Goal: Task Accomplishment & Management: Complete application form

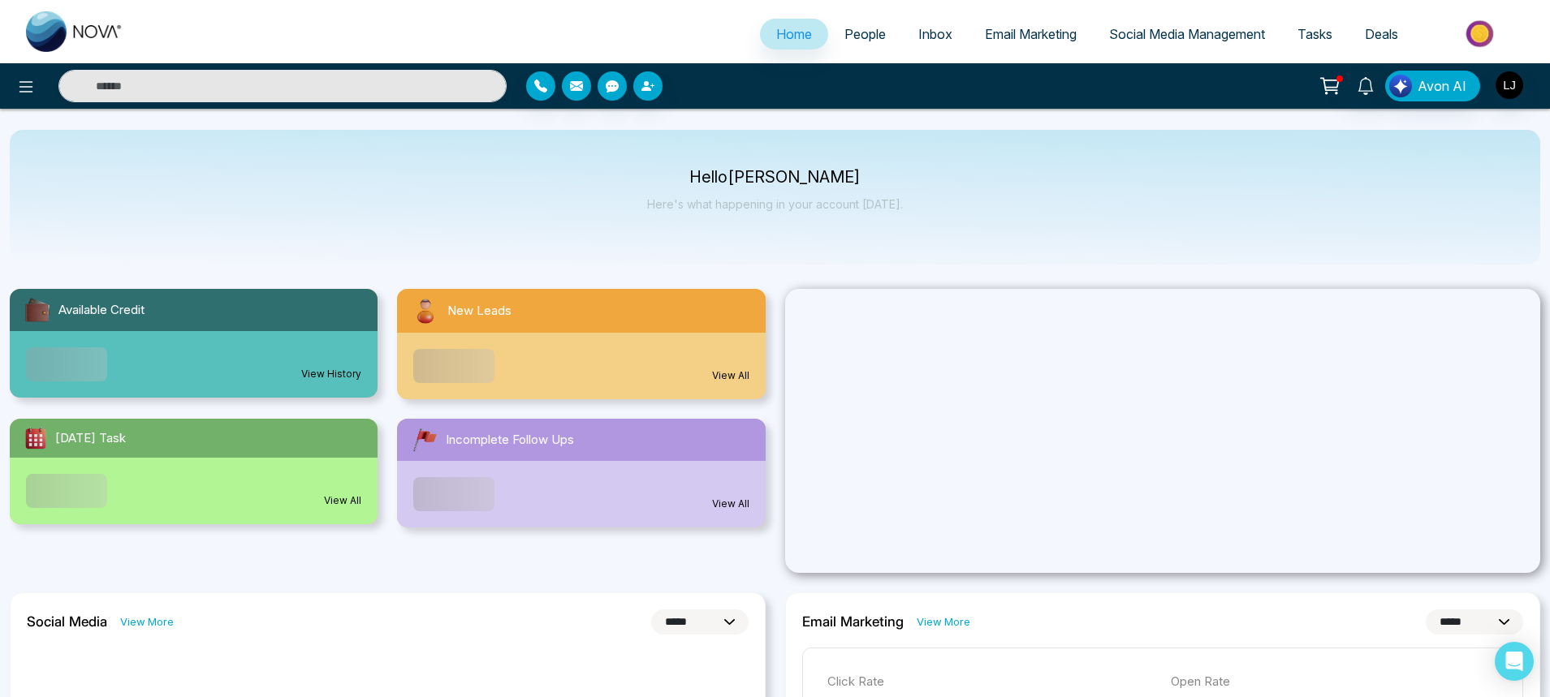
select select "*"
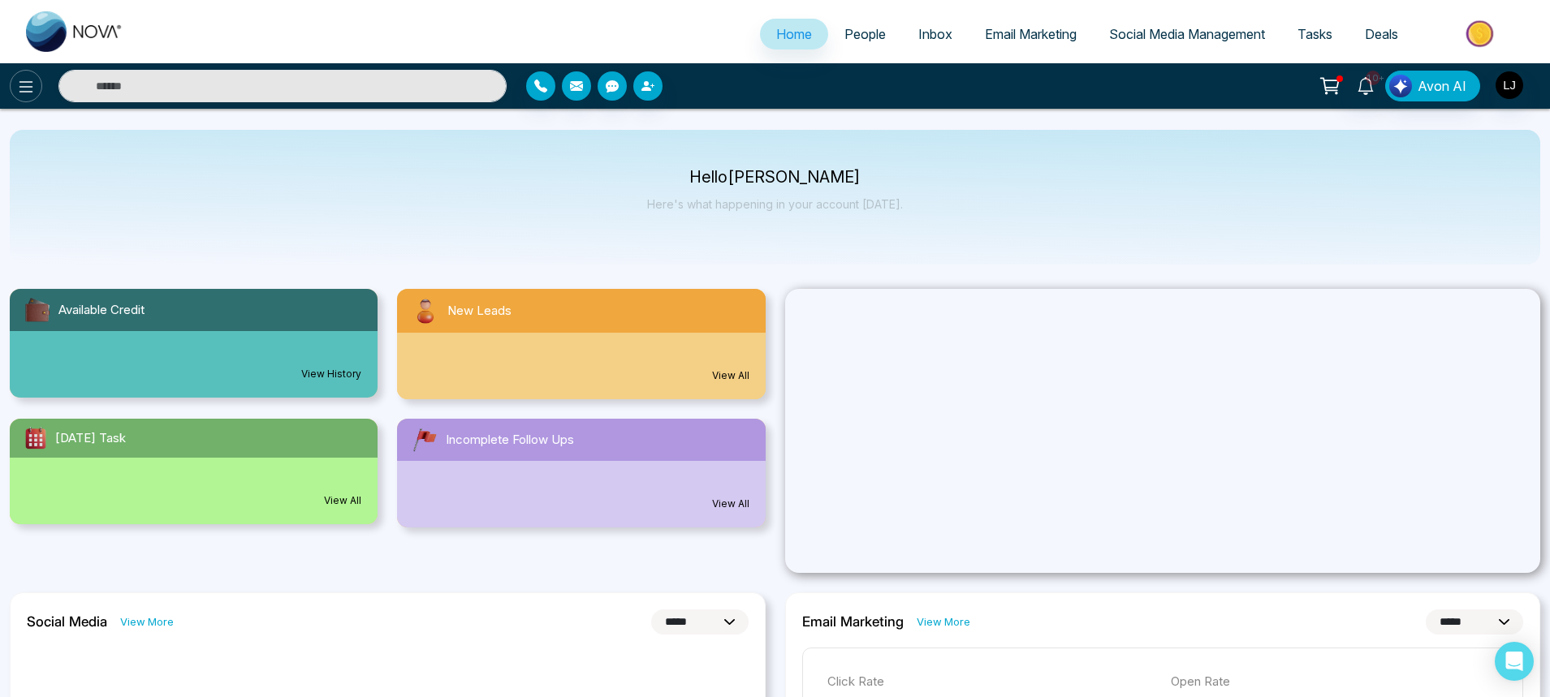
click at [32, 80] on icon at bounding box center [25, 86] width 19 height 19
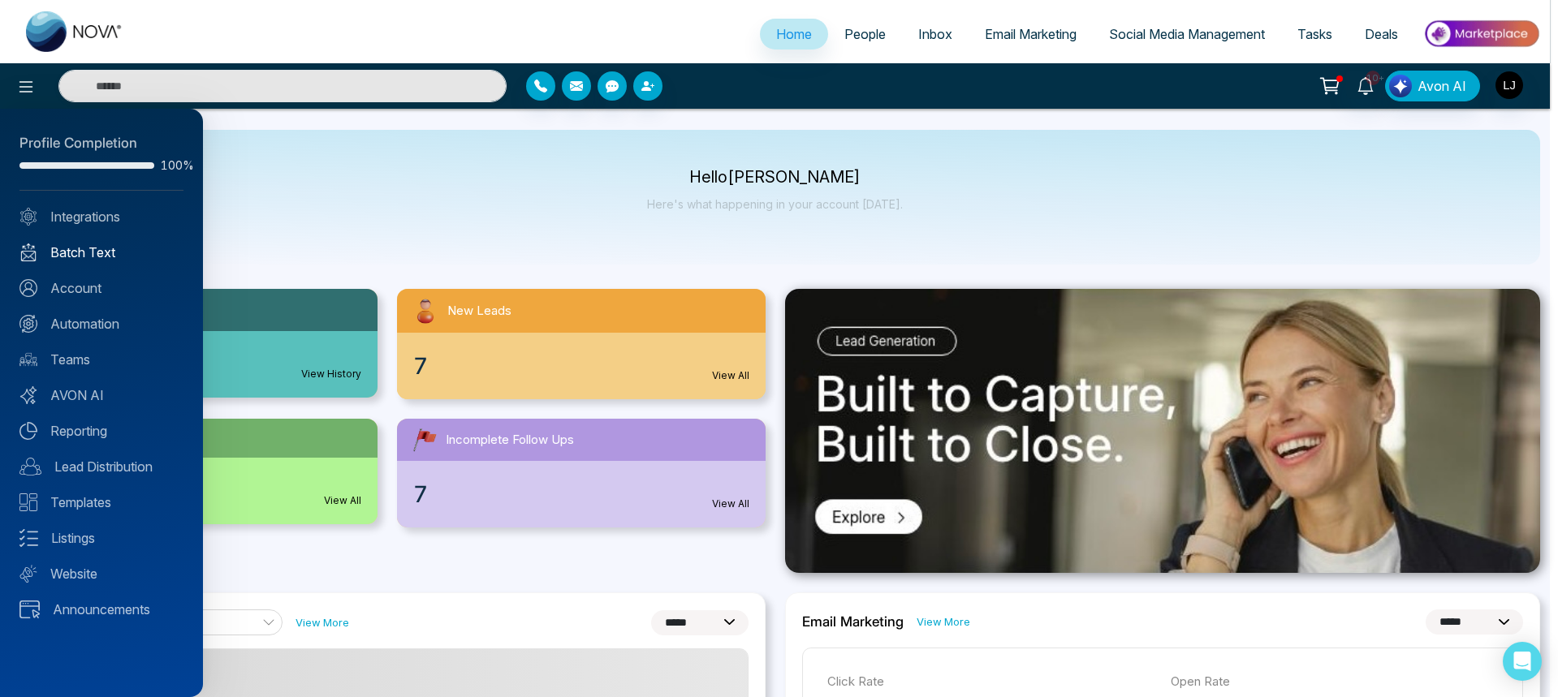
click at [93, 257] on link "Batch Text" at bounding box center [101, 252] width 164 height 19
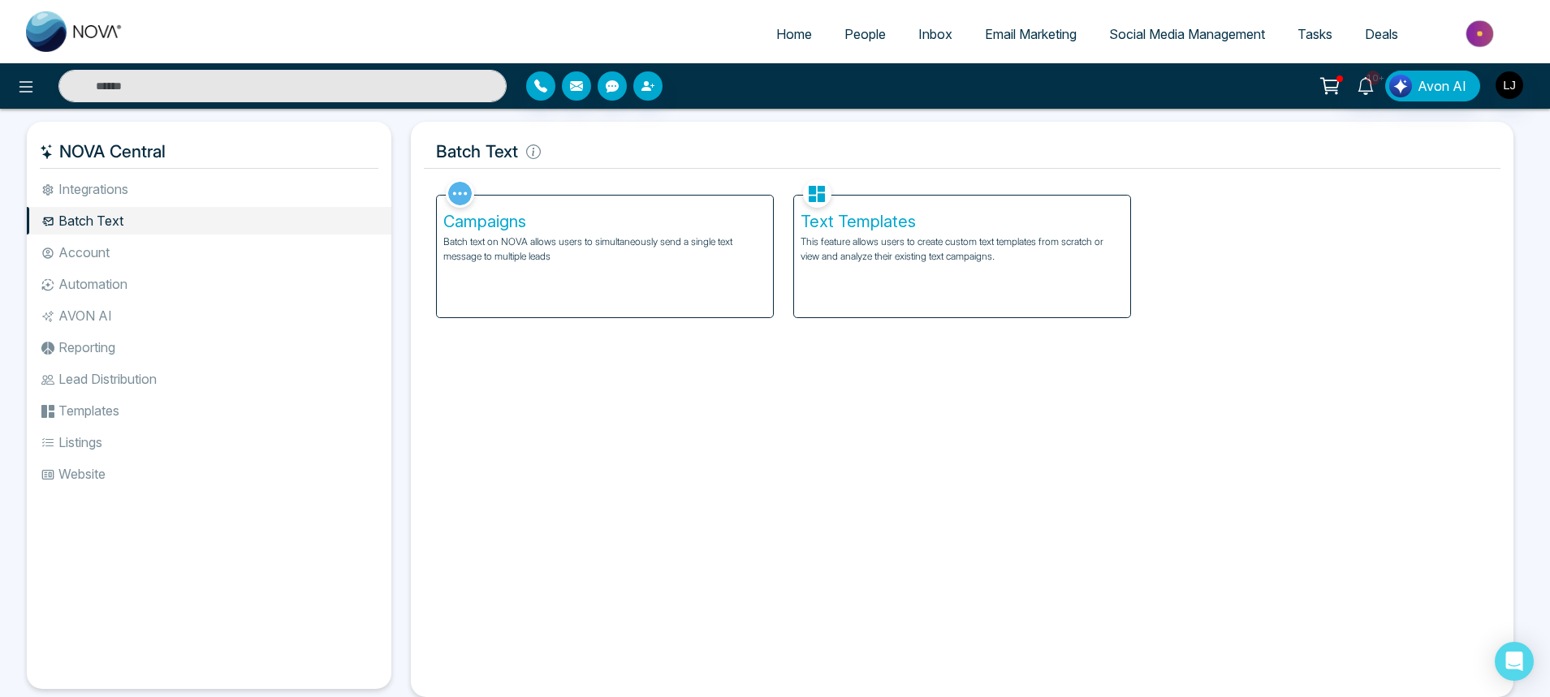
click at [708, 314] on div "Campaigns Batch text on NOVA allows users to simultaneously send a single text …" at bounding box center [605, 257] width 336 height 122
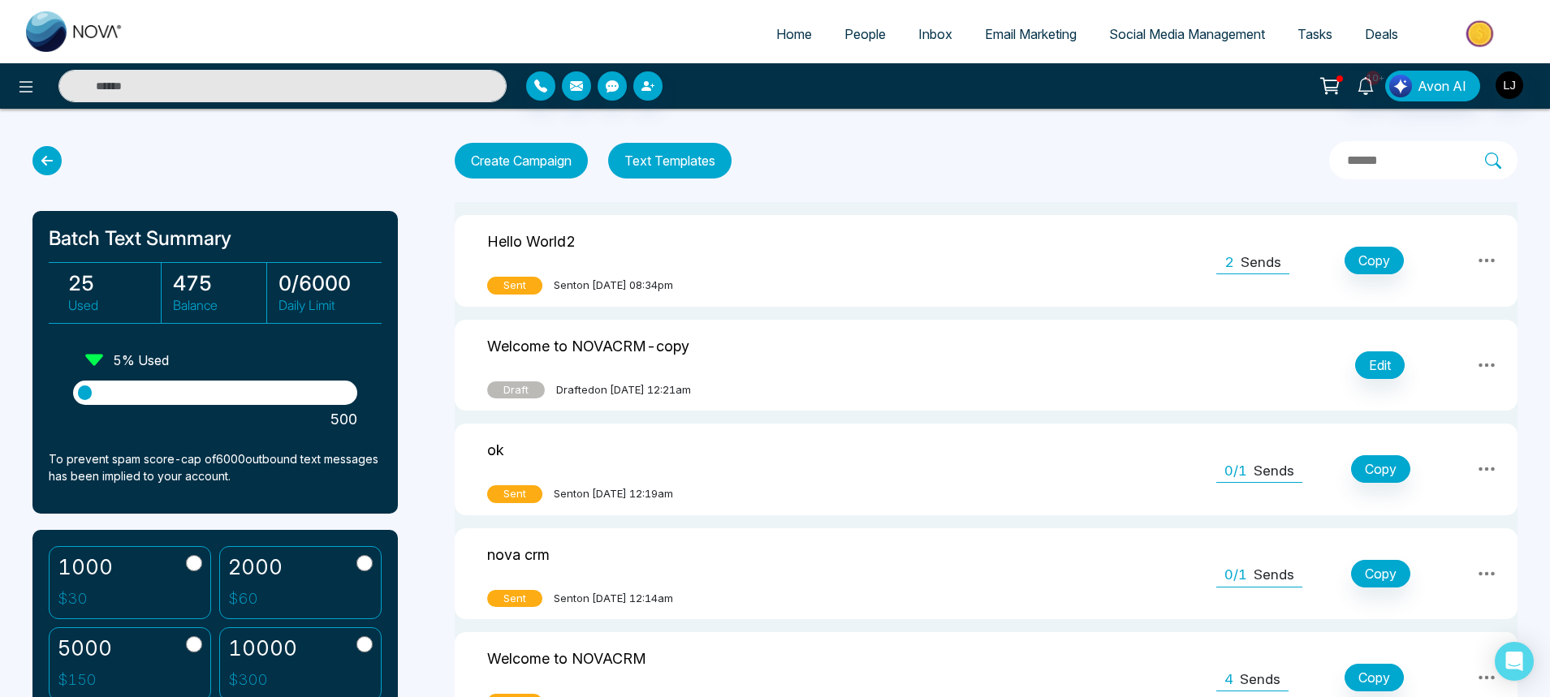
click at [860, 46] on link "People" at bounding box center [865, 34] width 74 height 31
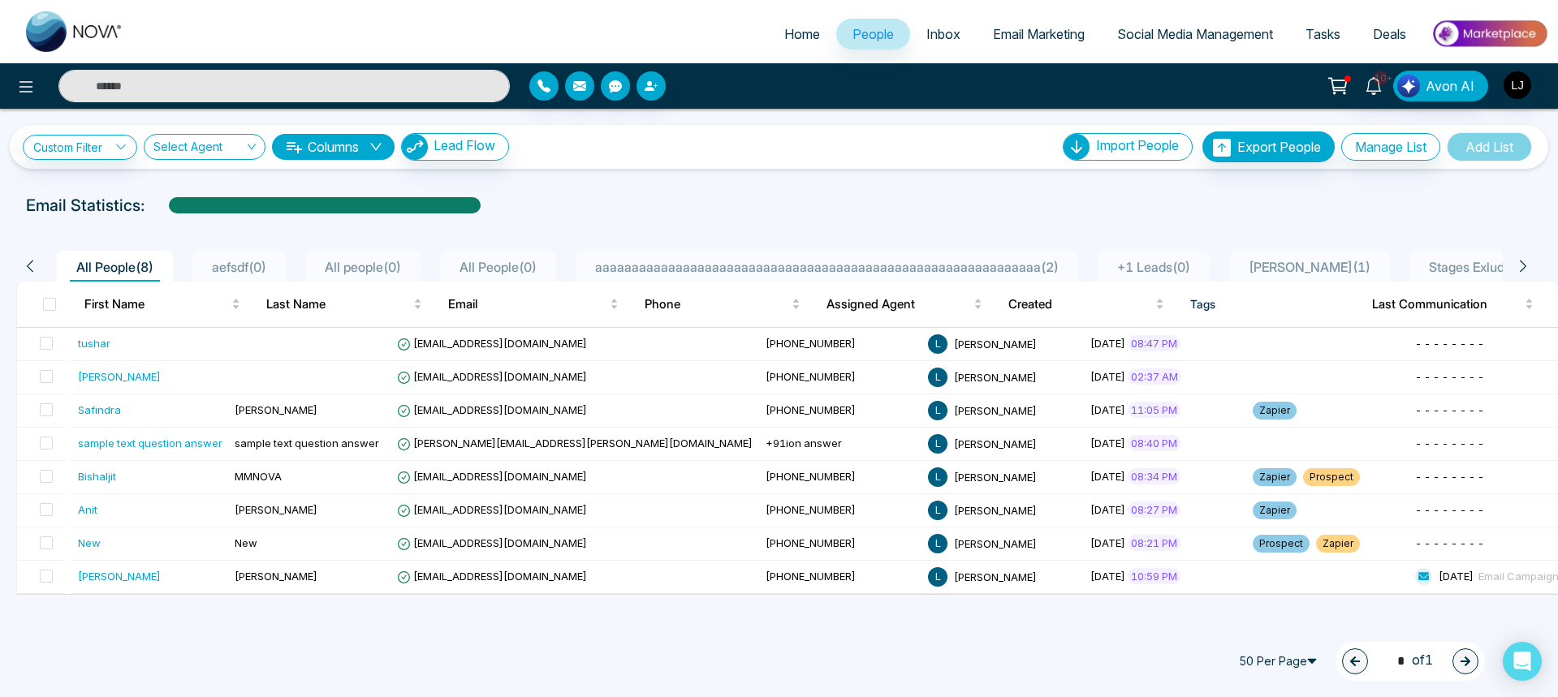
click at [811, 661] on div "50 Per Page 1 * of 1" at bounding box center [779, 661] width 1558 height 71
click at [1133, 155] on div "Import People" at bounding box center [1128, 147] width 130 height 28
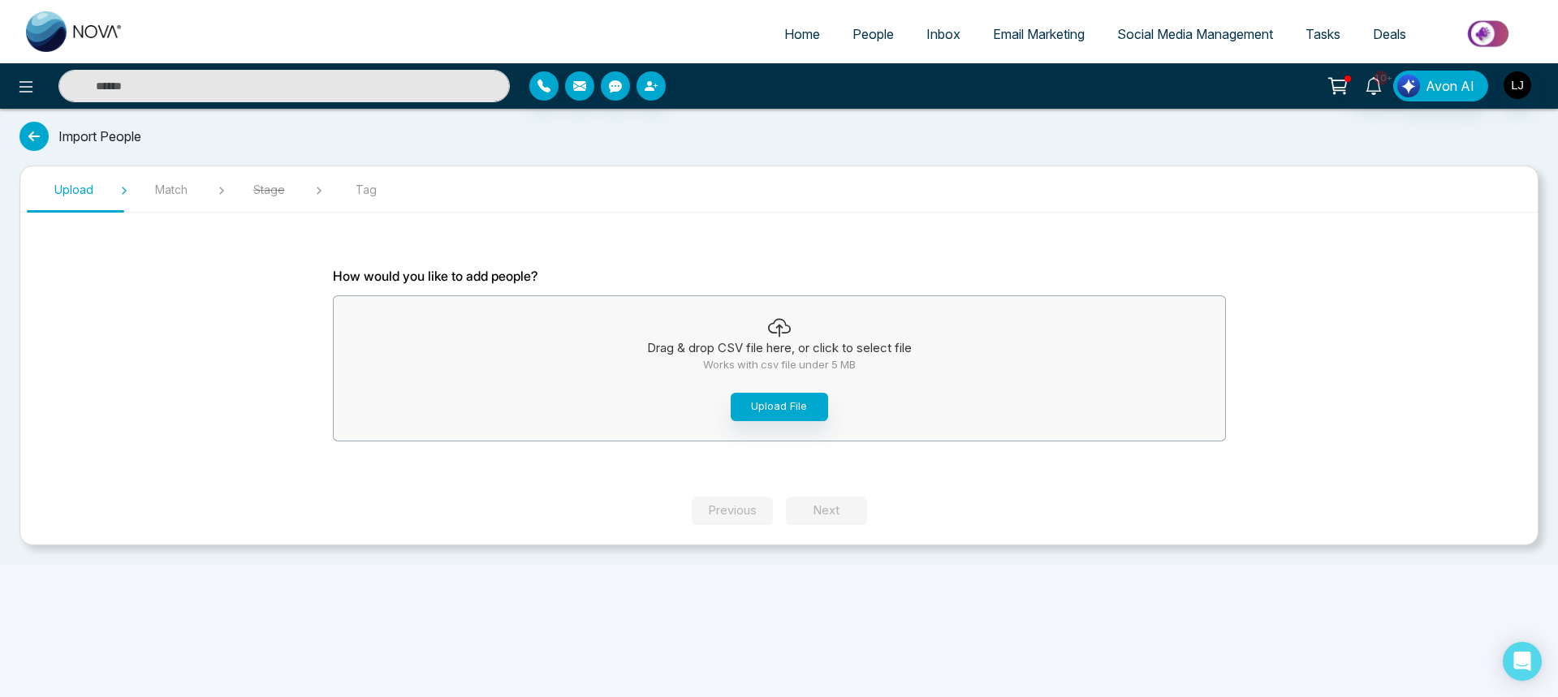
click at [728, 404] on div "Drag & drop CSV file here, or click to select file Works with csv file under 5 …" at bounding box center [779, 368] width 891 height 137
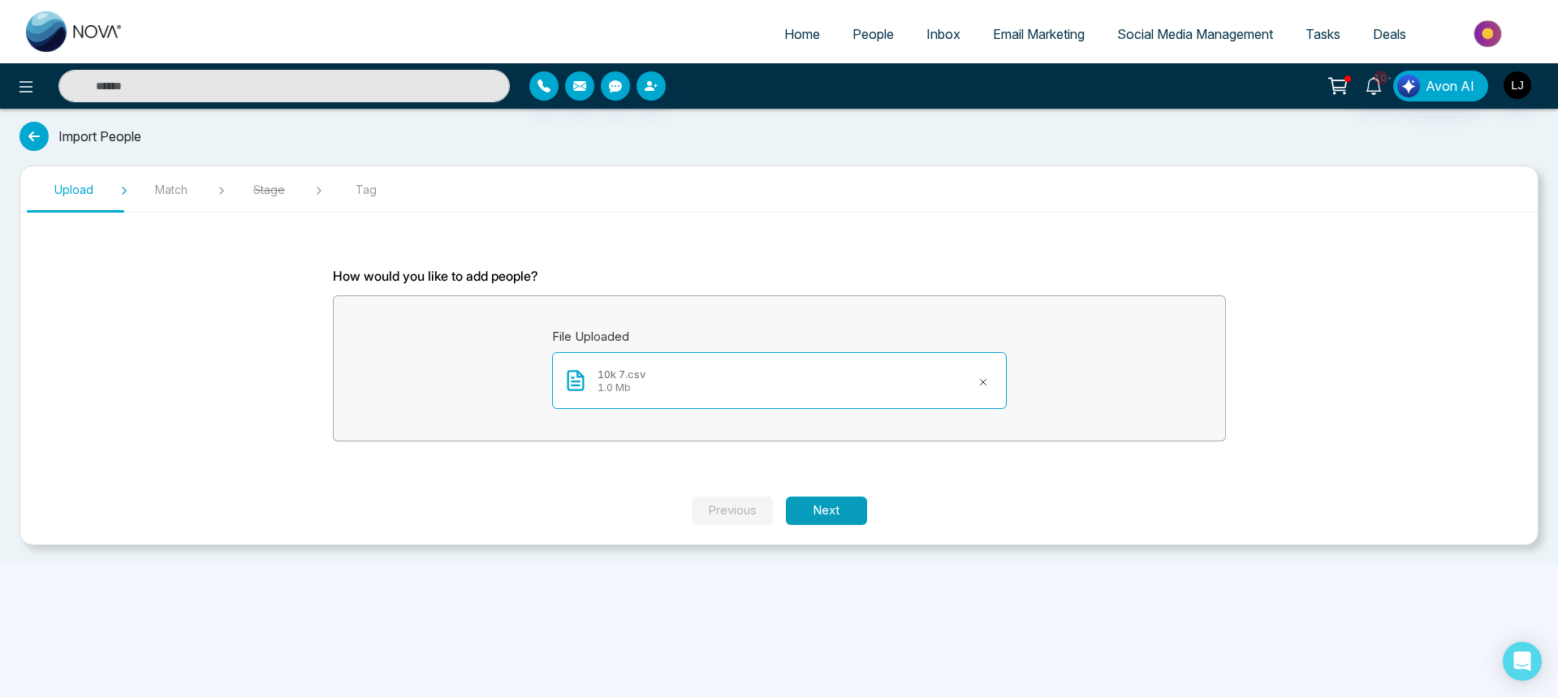
click at [821, 522] on button "Next" at bounding box center [826, 511] width 81 height 28
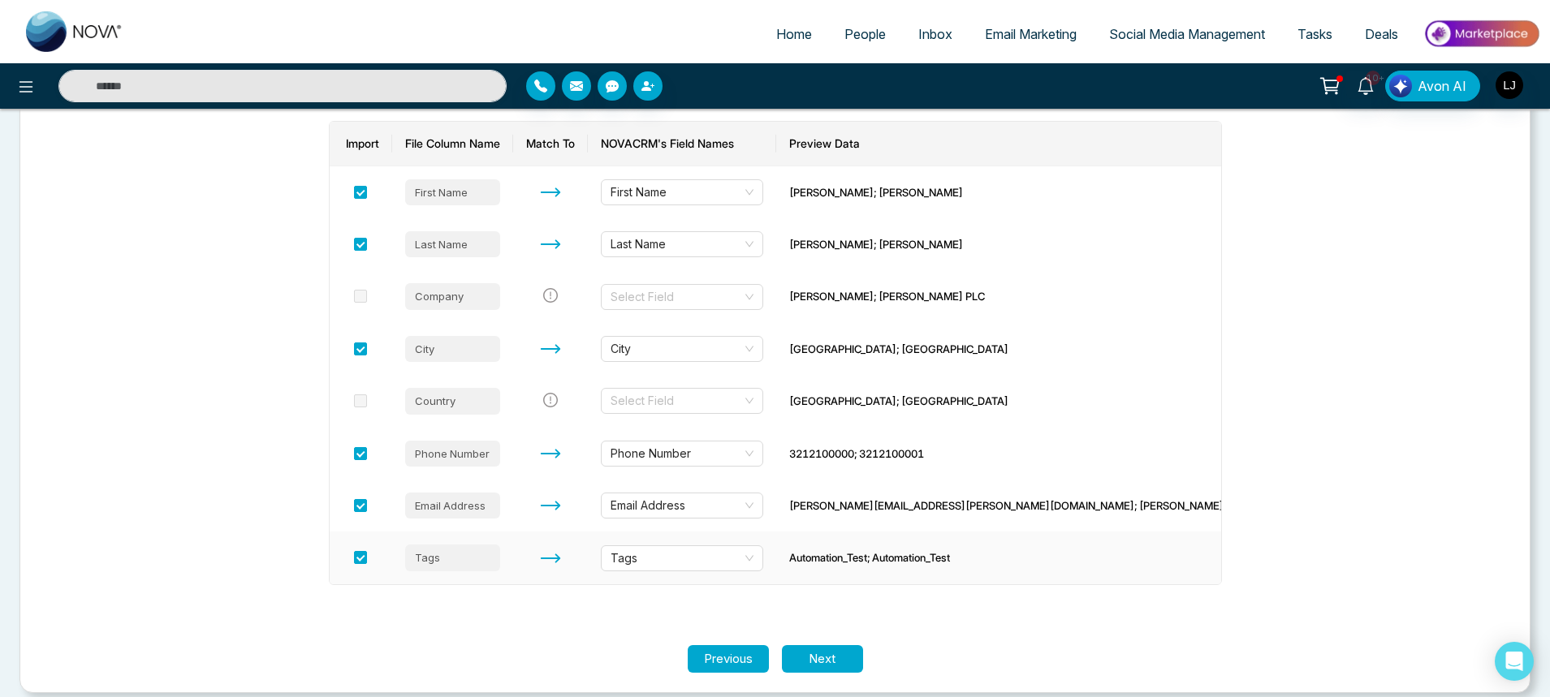
scroll to position [242, 0]
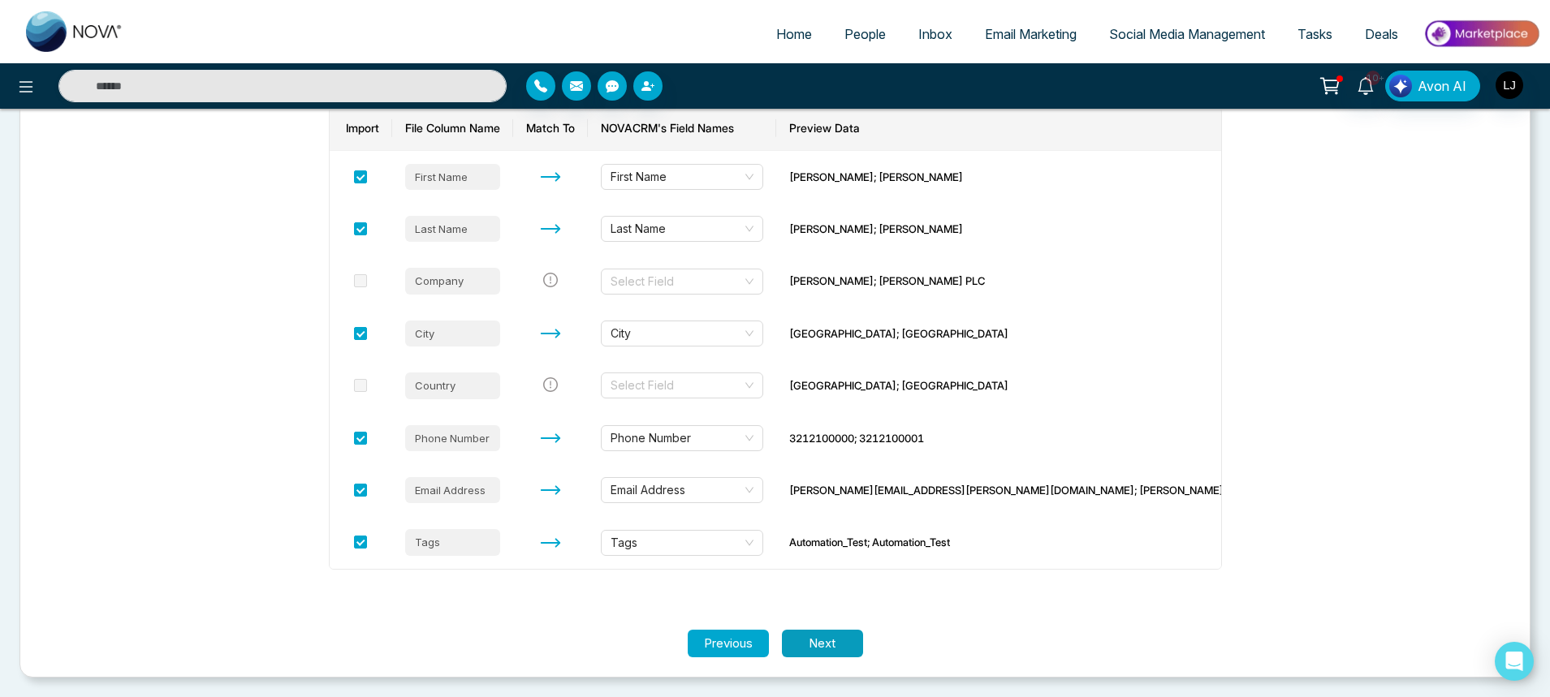
click at [847, 641] on button "Next" at bounding box center [822, 644] width 81 height 28
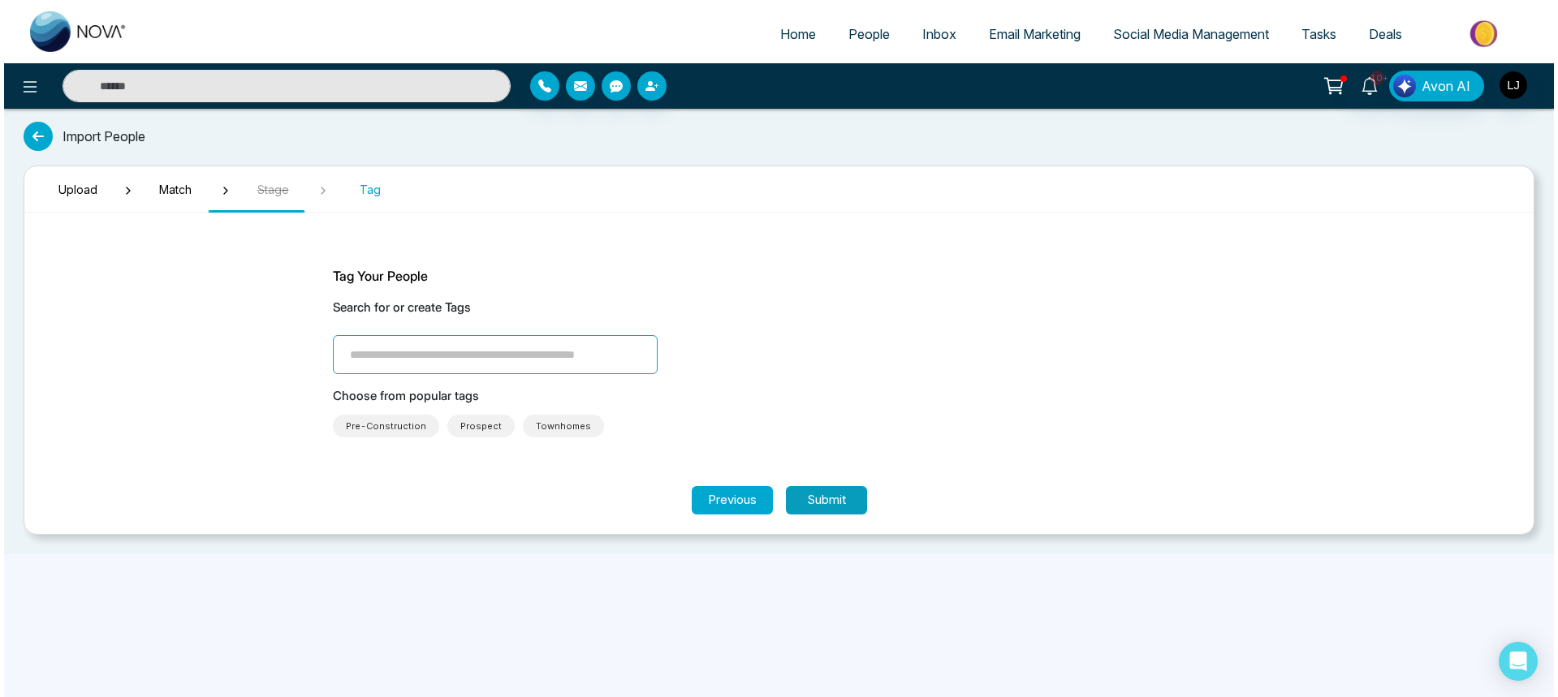
scroll to position [0, 0]
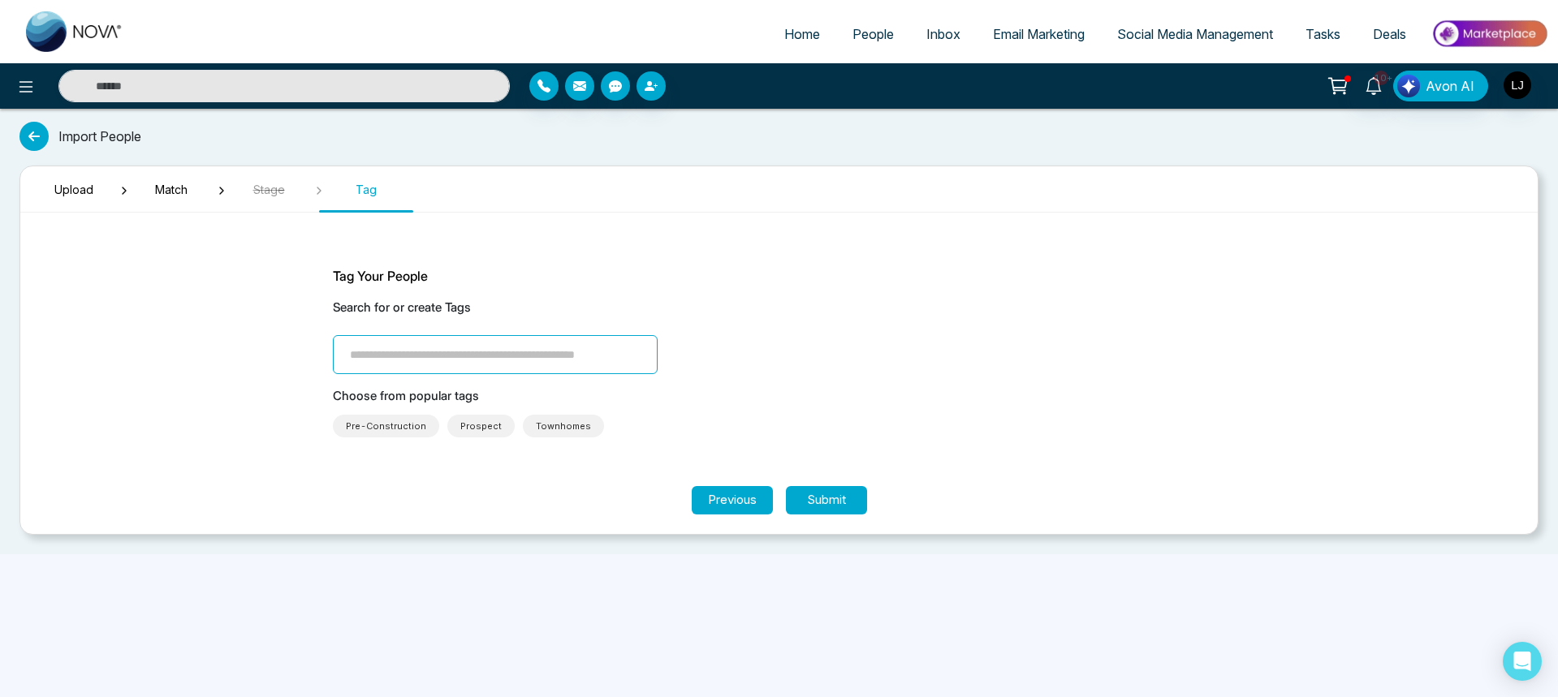
click at [438, 354] on input "search" at bounding box center [495, 354] width 325 height 39
click at [389, 375] on div "Tag Your People Search for or create Tags *** Choose from popular tags Pre-Cons…" at bounding box center [779, 351] width 893 height 171
click at [386, 357] on input "***" at bounding box center [495, 354] width 325 height 39
type input "*"
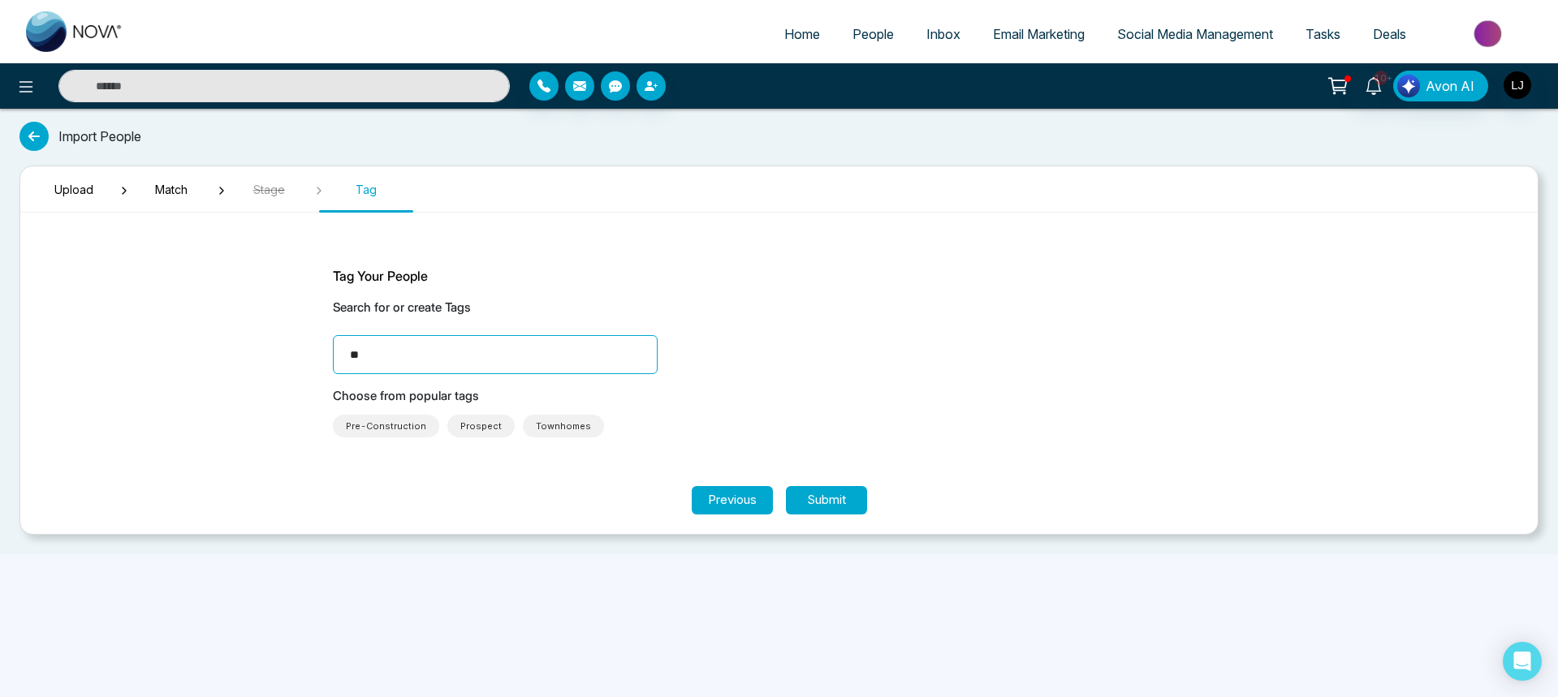
type input "***"
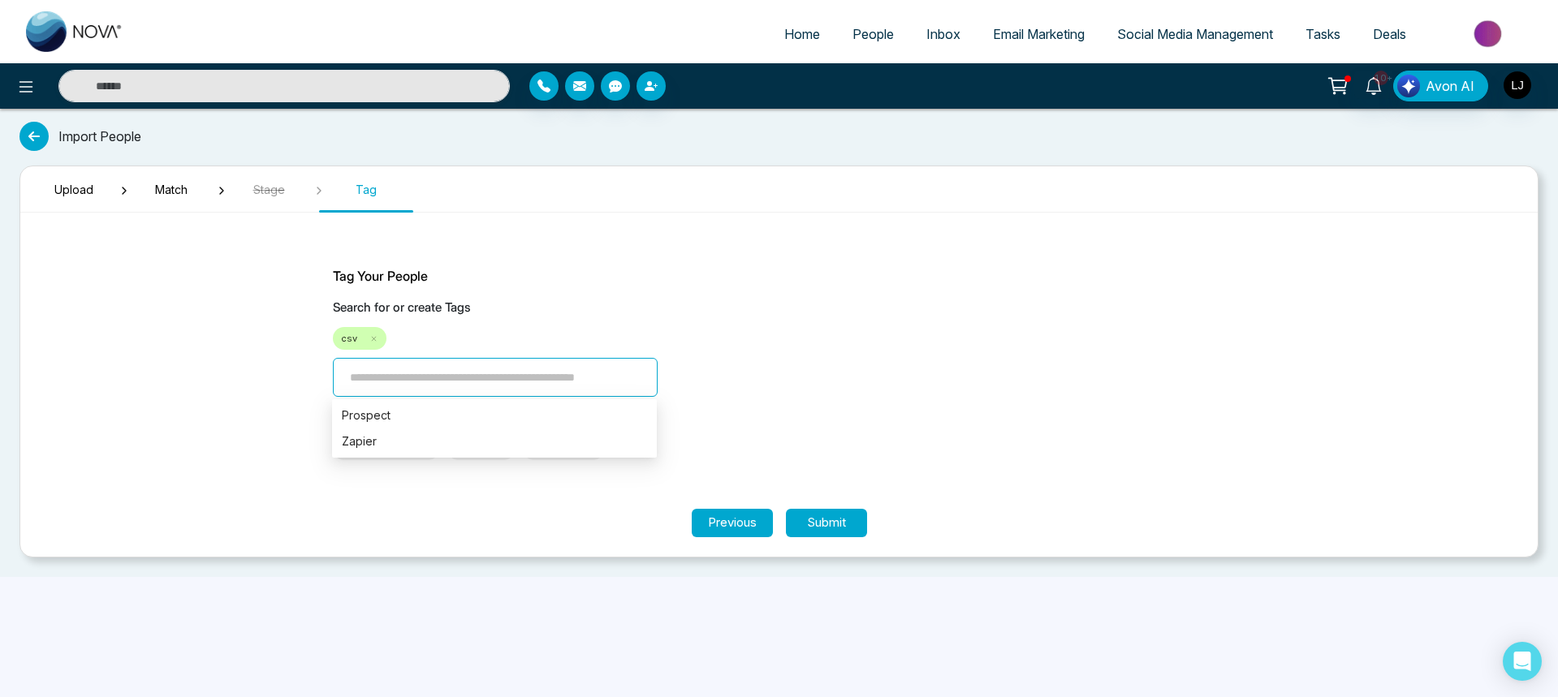
click at [683, 338] on div "csv" at bounding box center [779, 338] width 893 height 23
click at [802, 518] on button "Submit" at bounding box center [826, 523] width 81 height 28
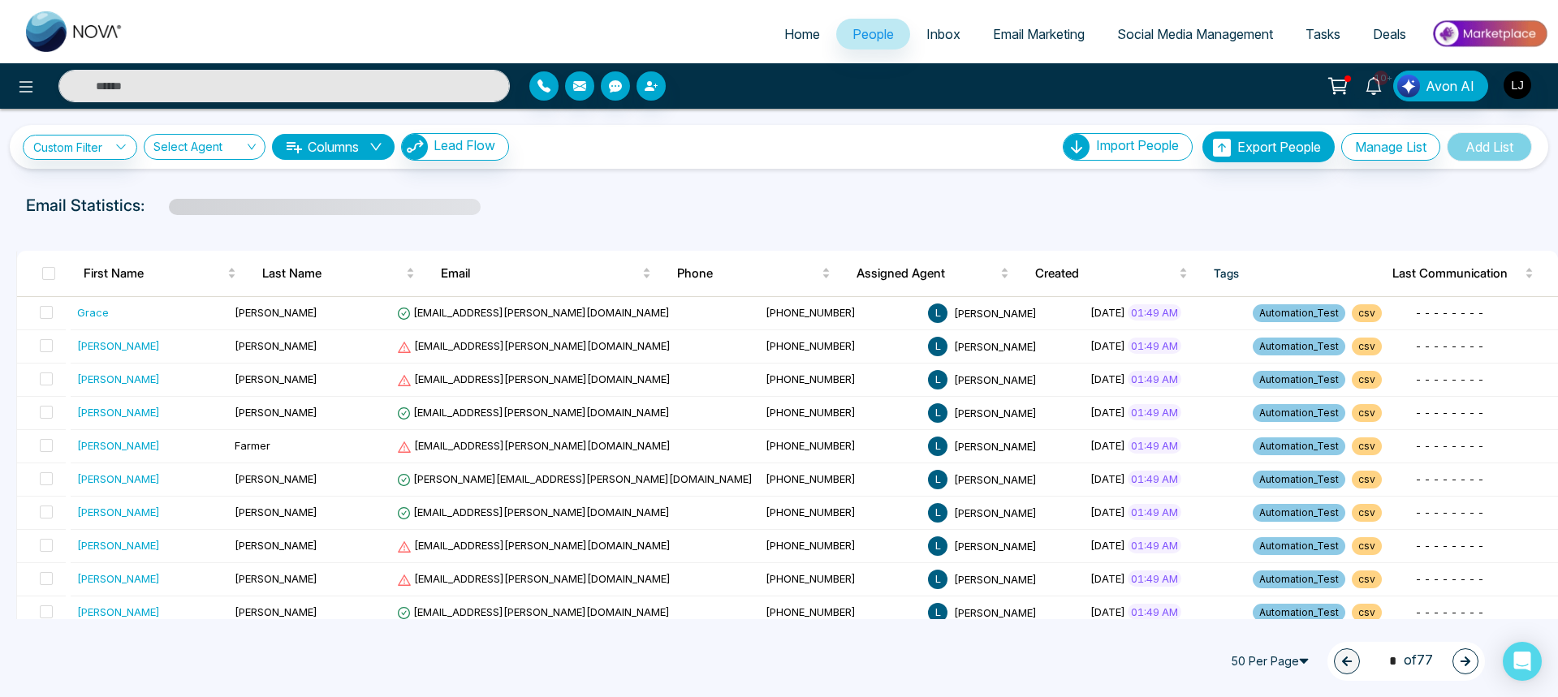
click at [785, 36] on span "Home" at bounding box center [802, 34] width 36 height 16
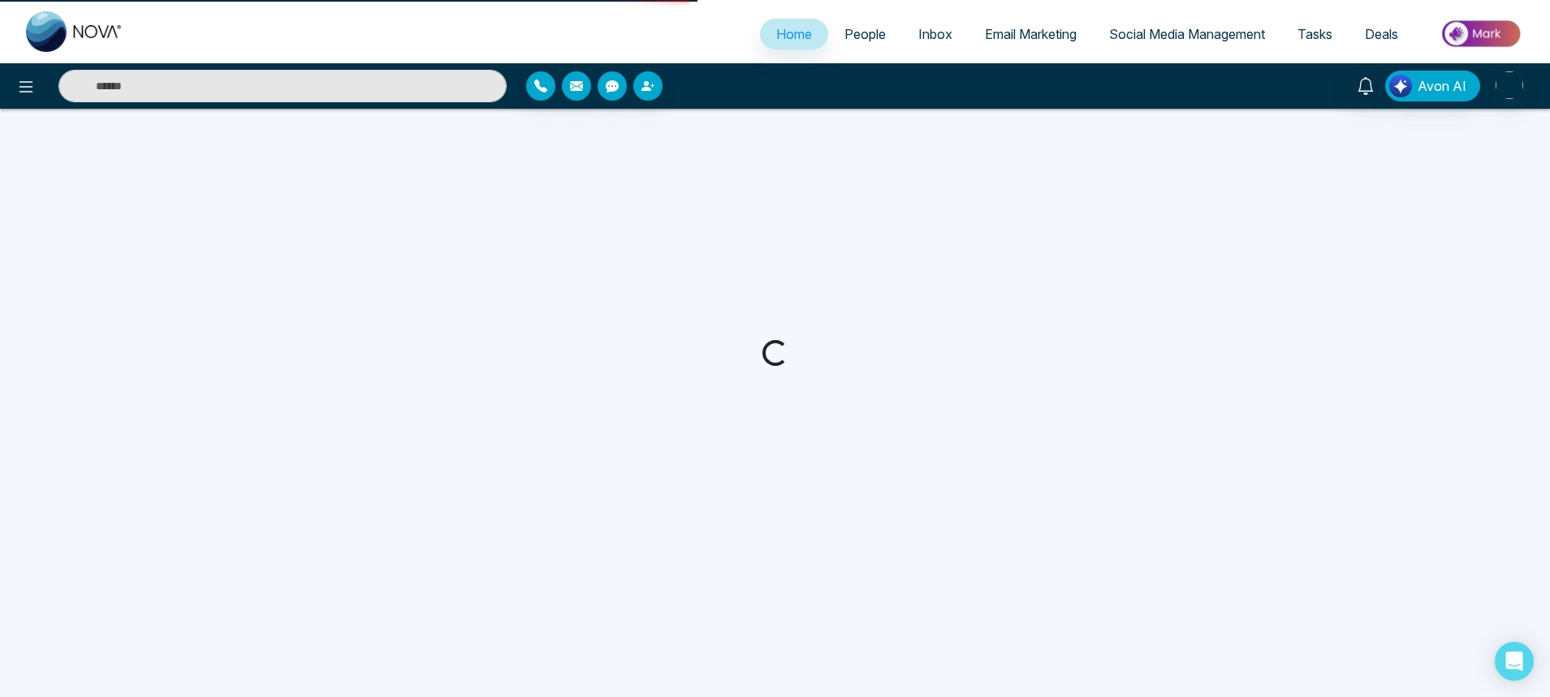
select select "*"
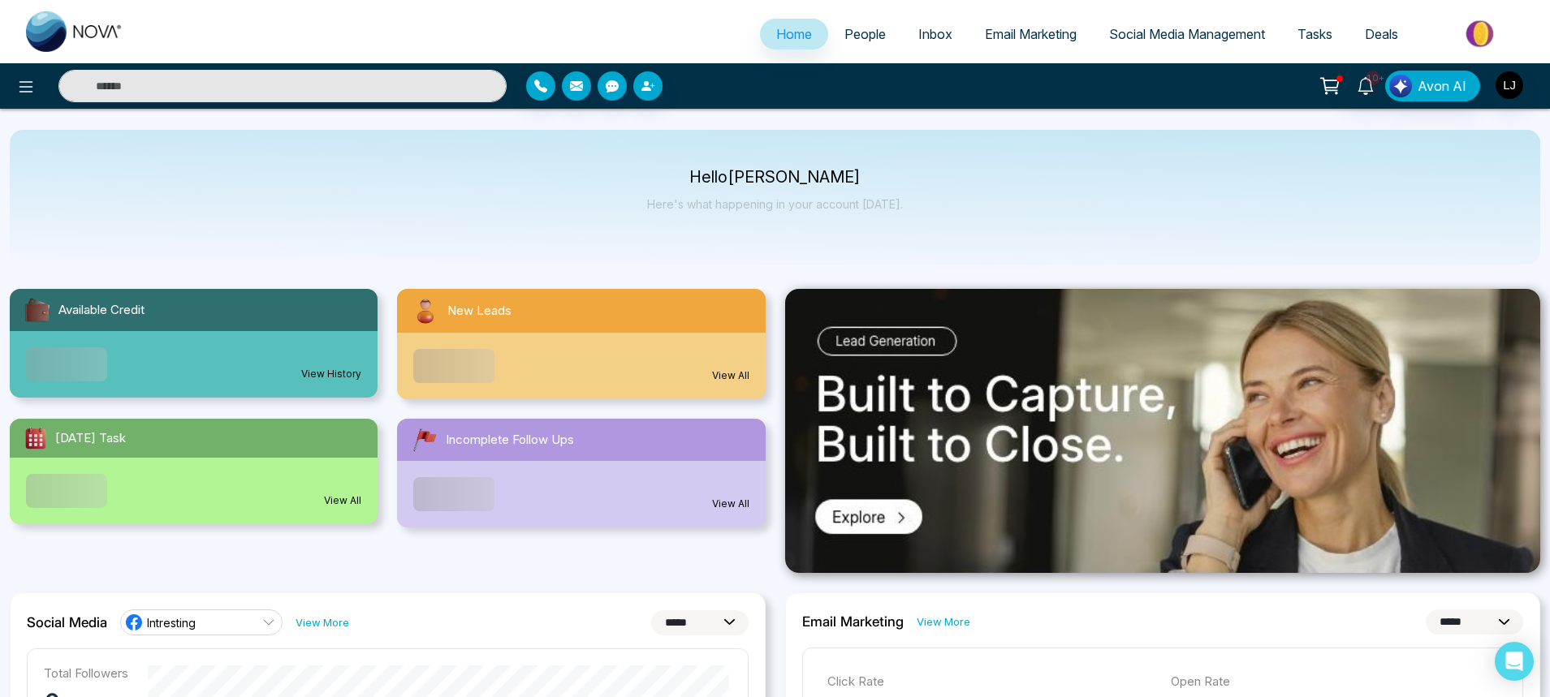
drag, startPoint x: 824, startPoint y: 19, endPoint x: 637, endPoint y: 187, distance: 251.2
click at [840, 44] on link "People" at bounding box center [865, 34] width 74 height 31
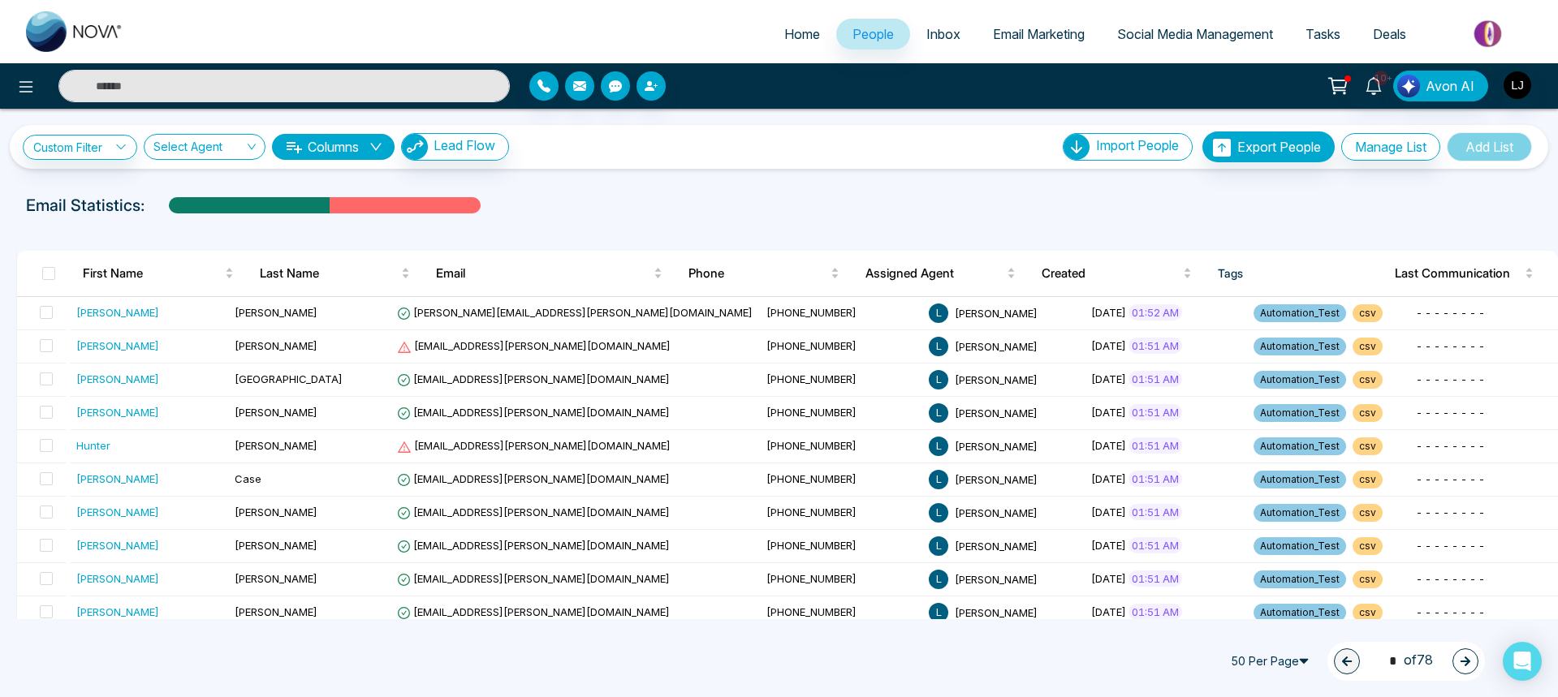
click at [45, 270] on span at bounding box center [48, 273] width 13 height 13
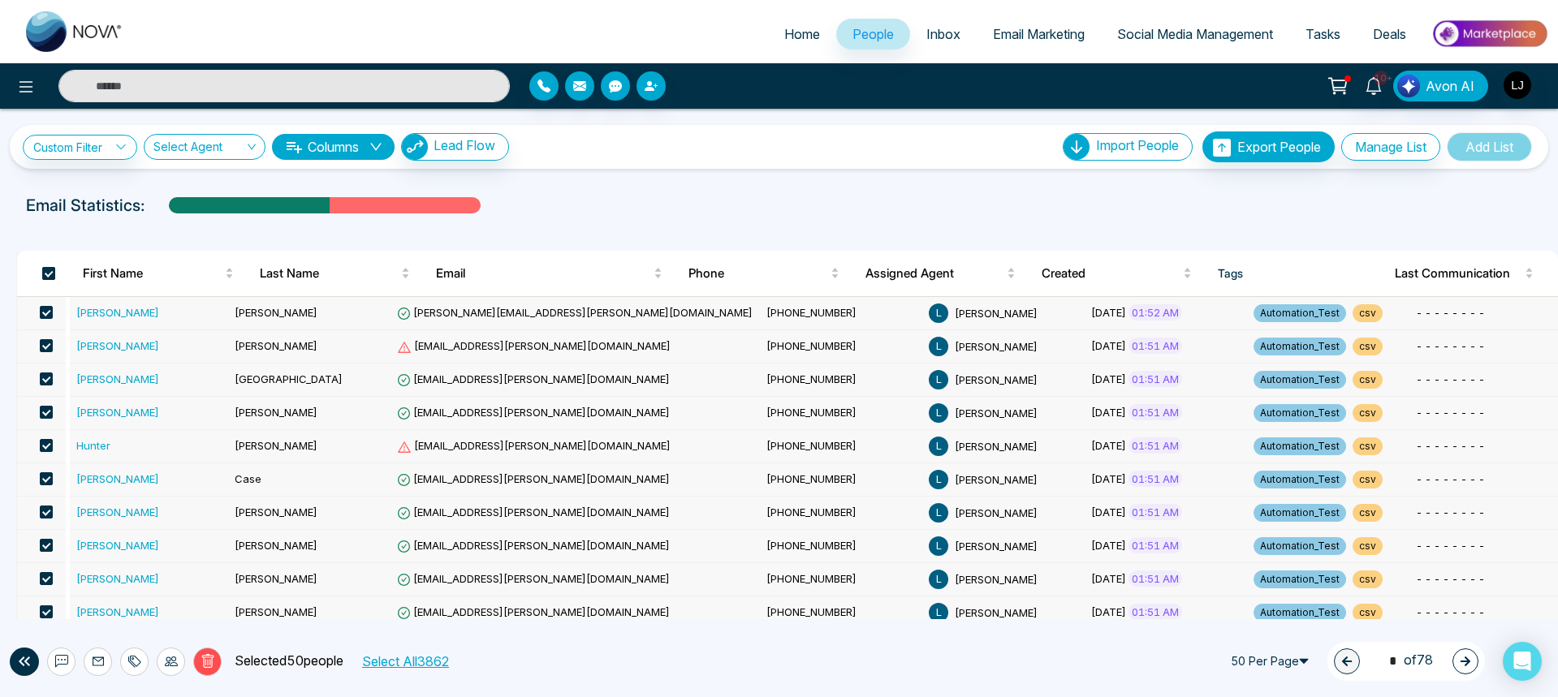
click at [45, 273] on span at bounding box center [48, 273] width 13 height 13
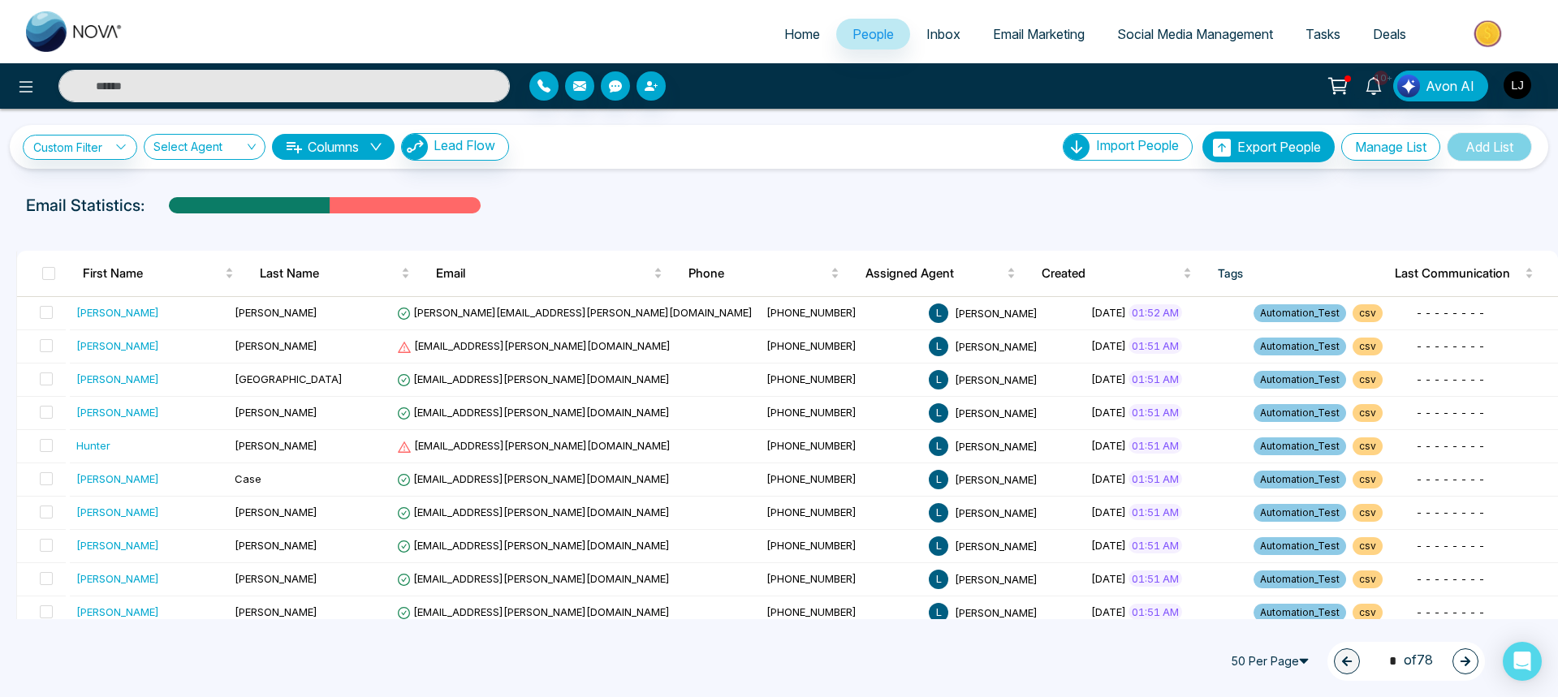
click at [1000, 46] on link "Email Marketing" at bounding box center [1039, 34] width 124 height 31
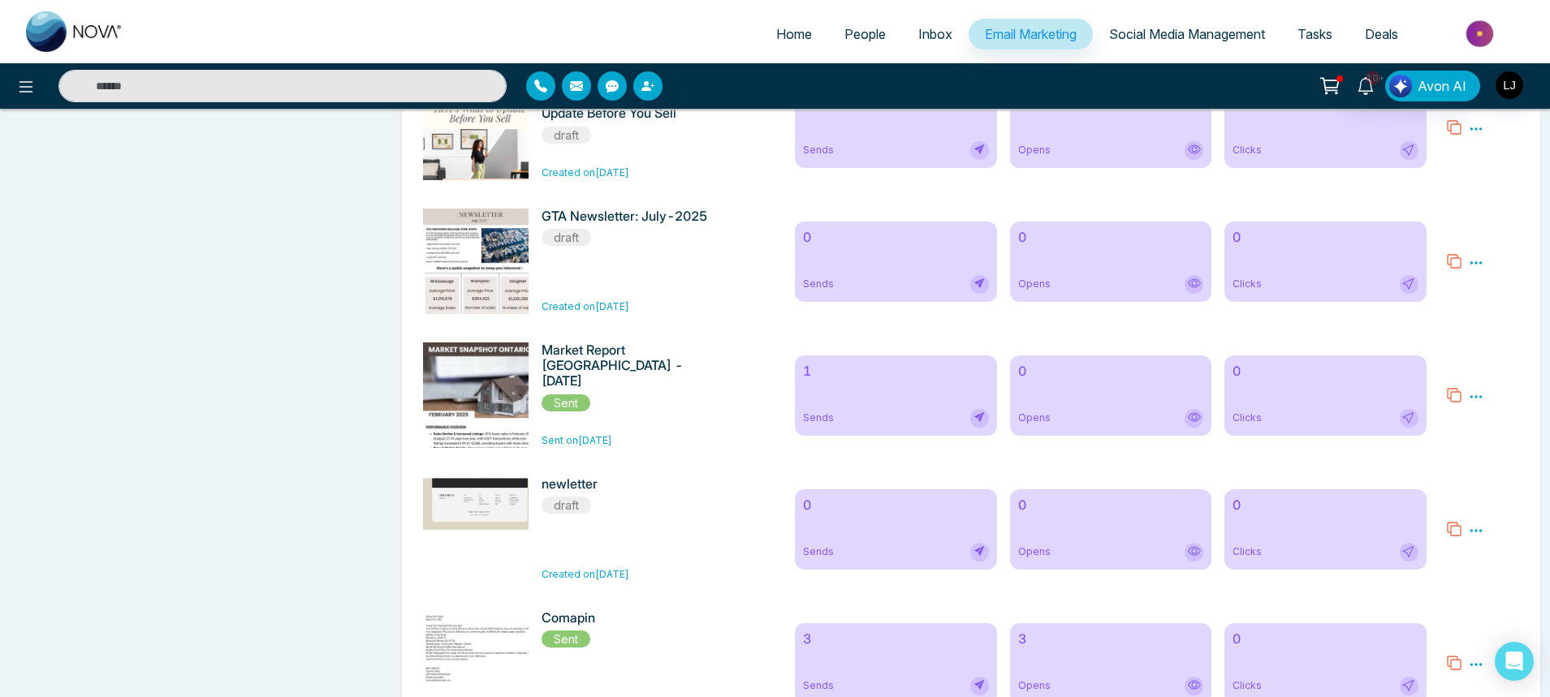
scroll to position [2436, 0]
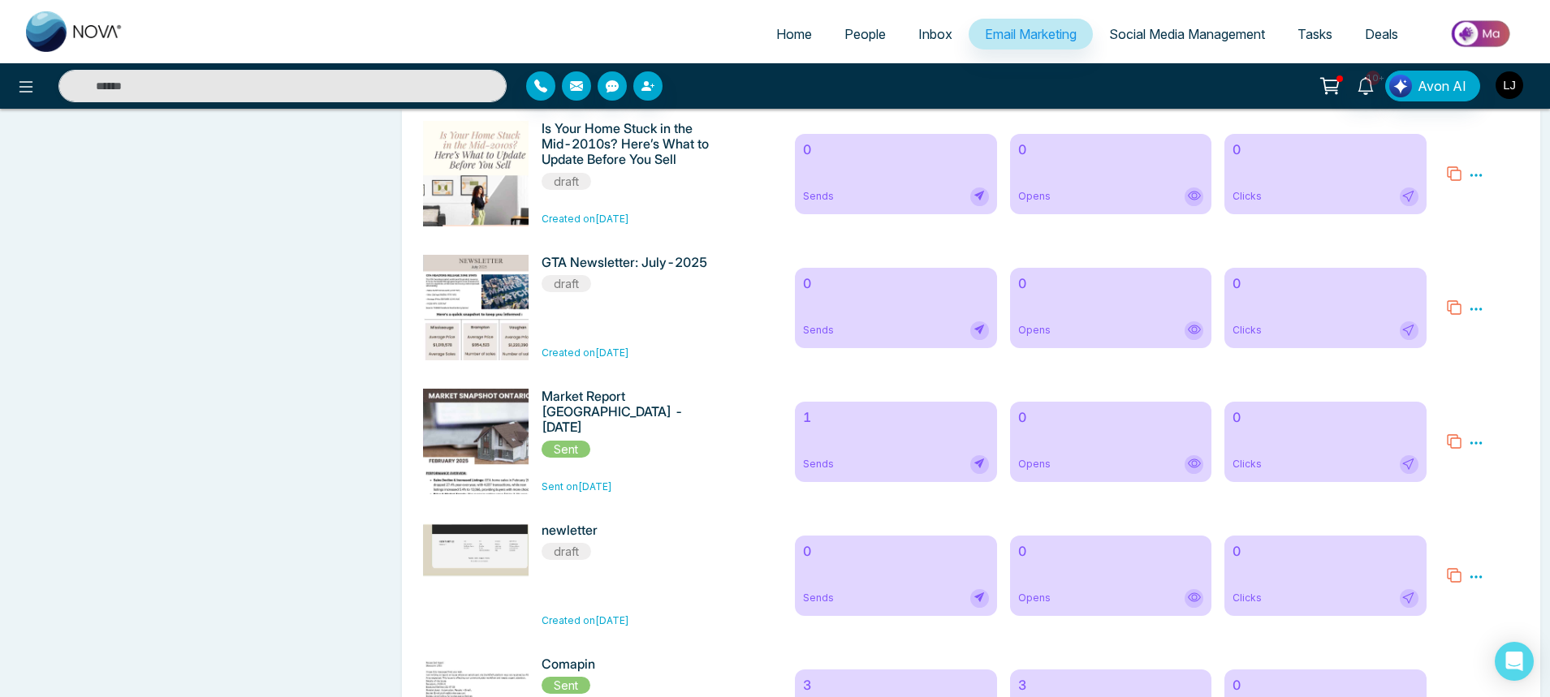
click at [1500, 93] on img "button" at bounding box center [1510, 85] width 28 height 28
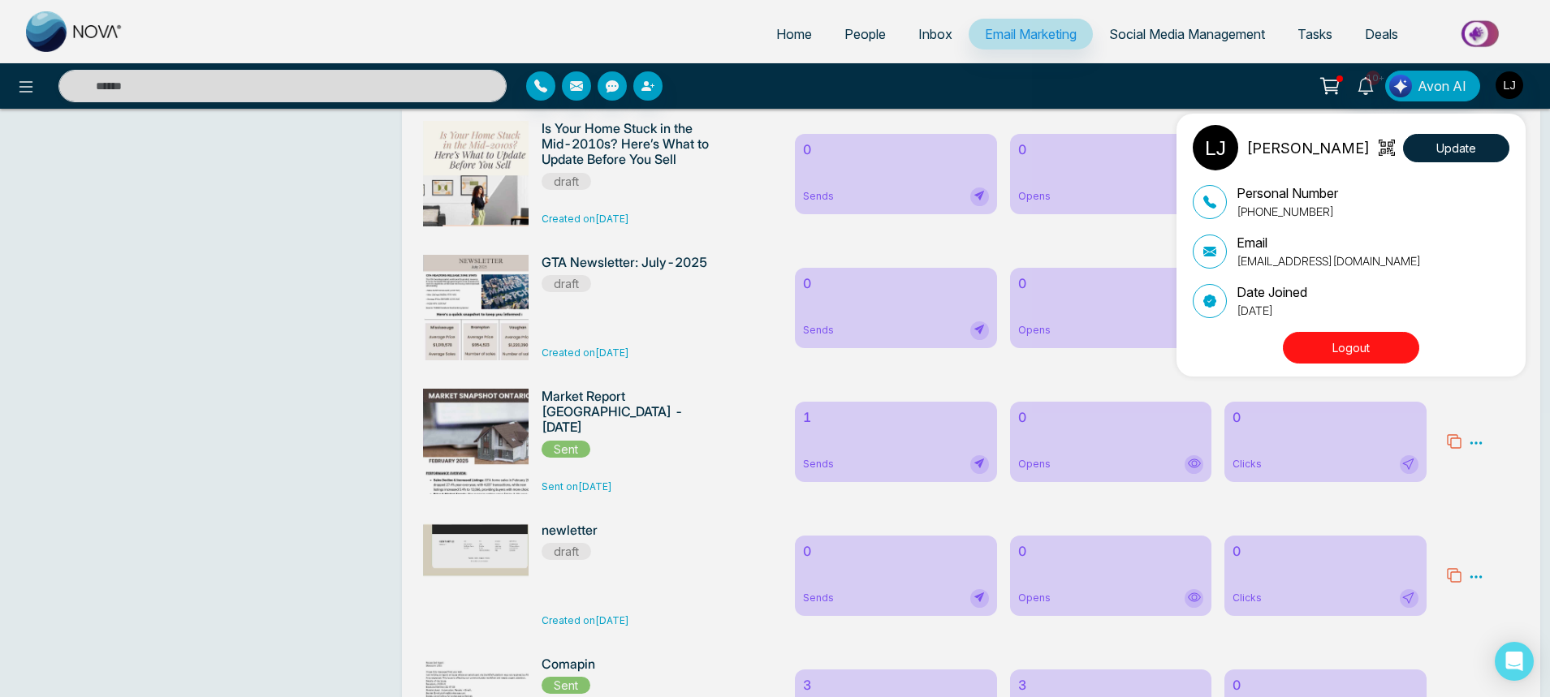
click at [1351, 345] on button "Logout" at bounding box center [1351, 348] width 136 height 32
